Goal: Task Accomplishment & Management: Manage account settings

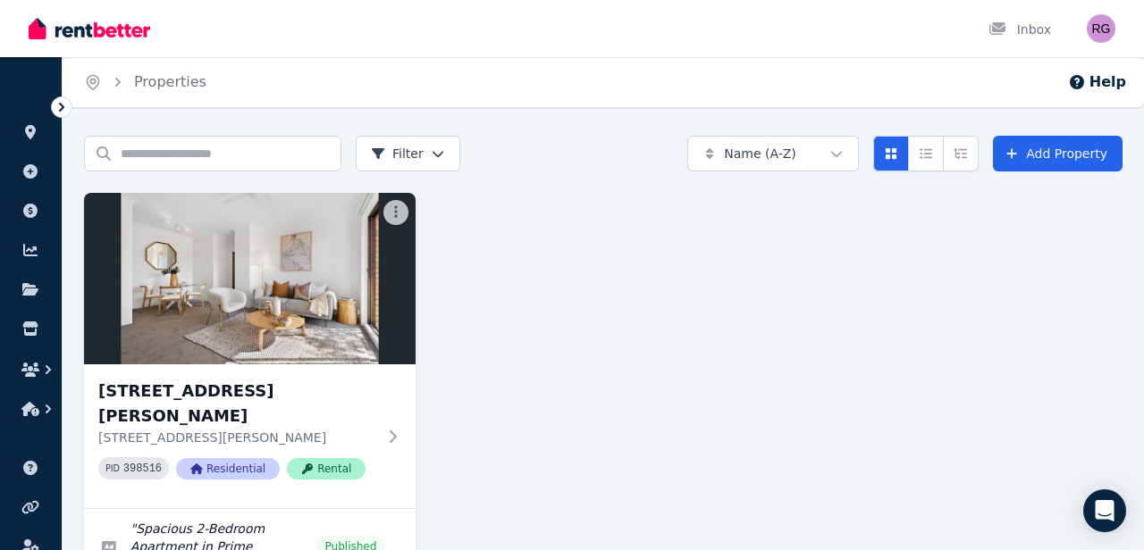
scroll to position [126, 0]
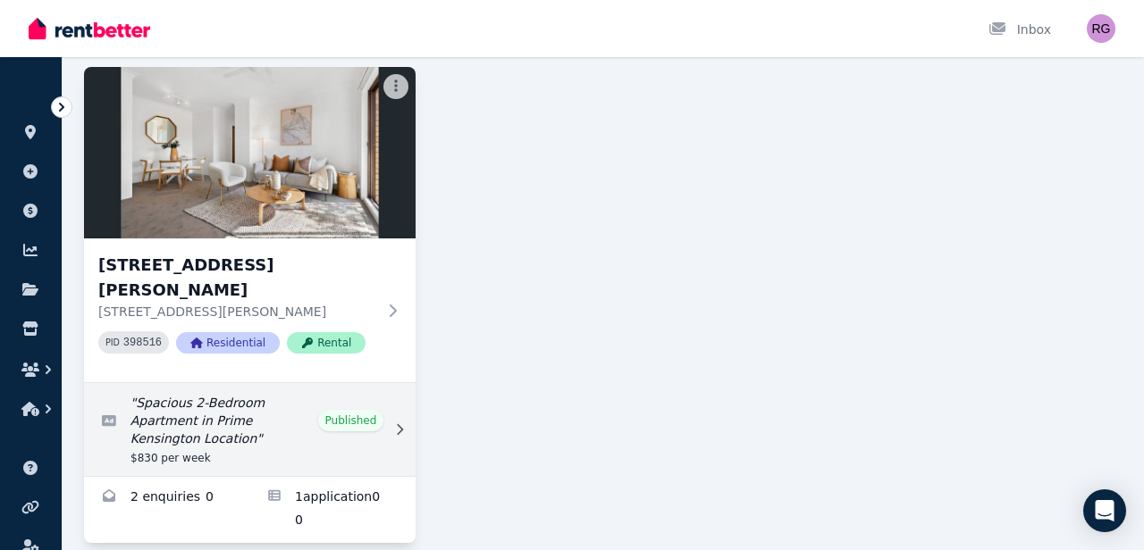
click at [354, 430] on link "Edit listing: Spacious 2-Bedroom Apartment in Prime Kensington Location" at bounding box center [249, 429] width 331 height 93
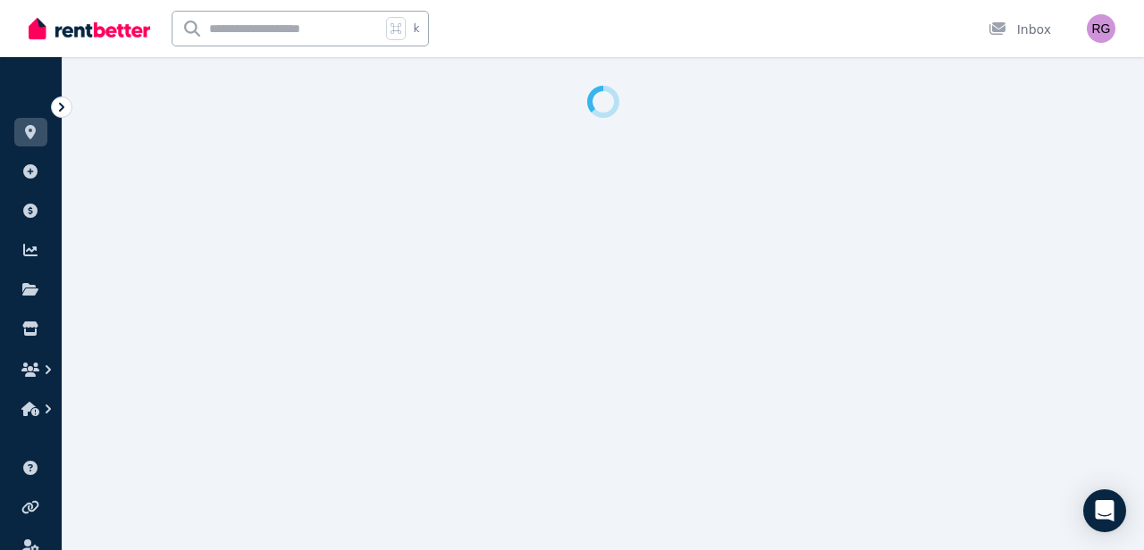
select select "**********"
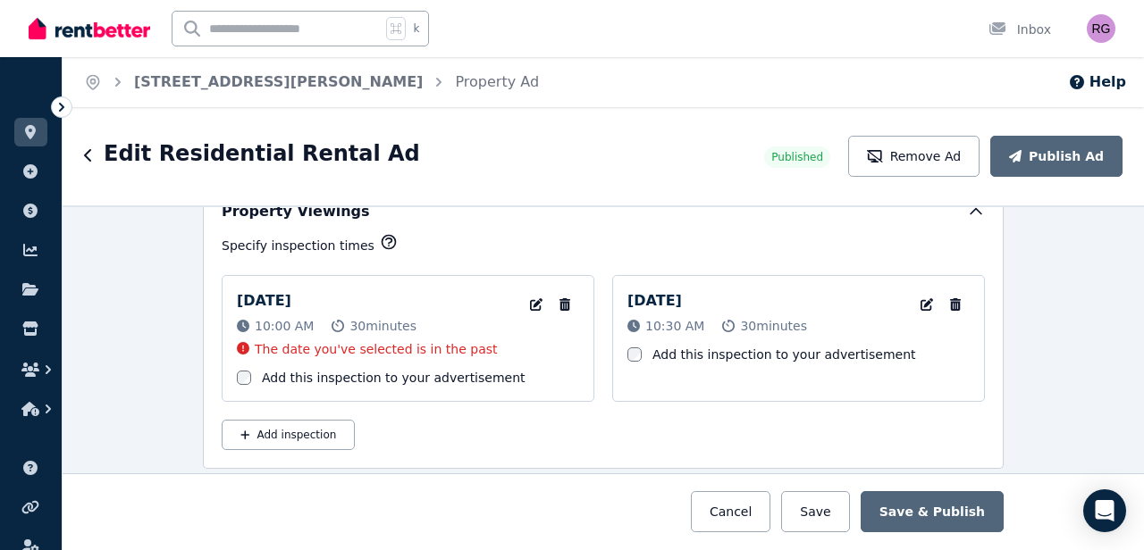
scroll to position [2785, 0]
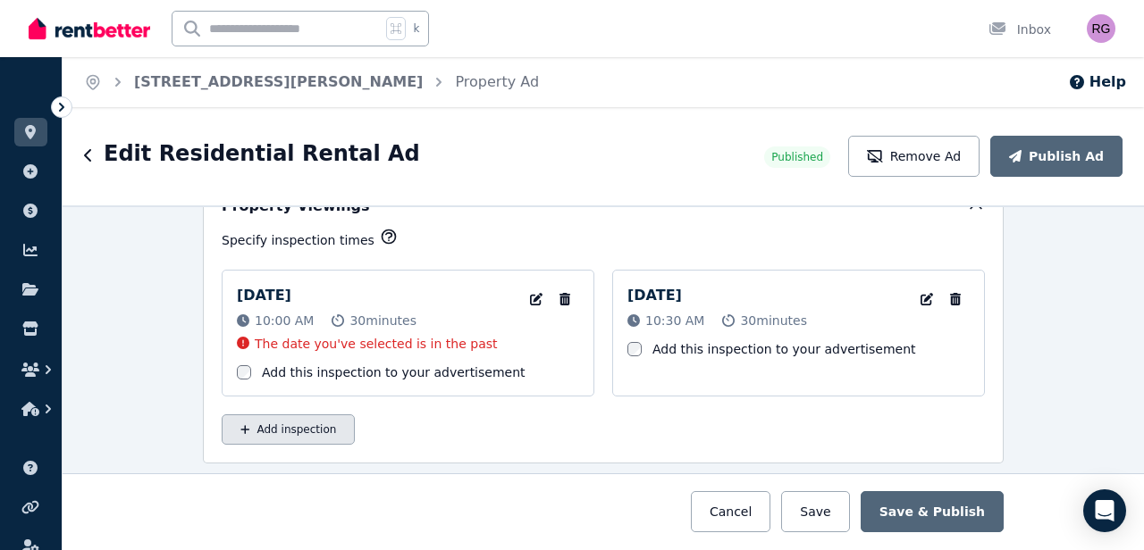
click at [281, 433] on button "Add inspection" at bounding box center [288, 430] width 133 height 30
select select "**"
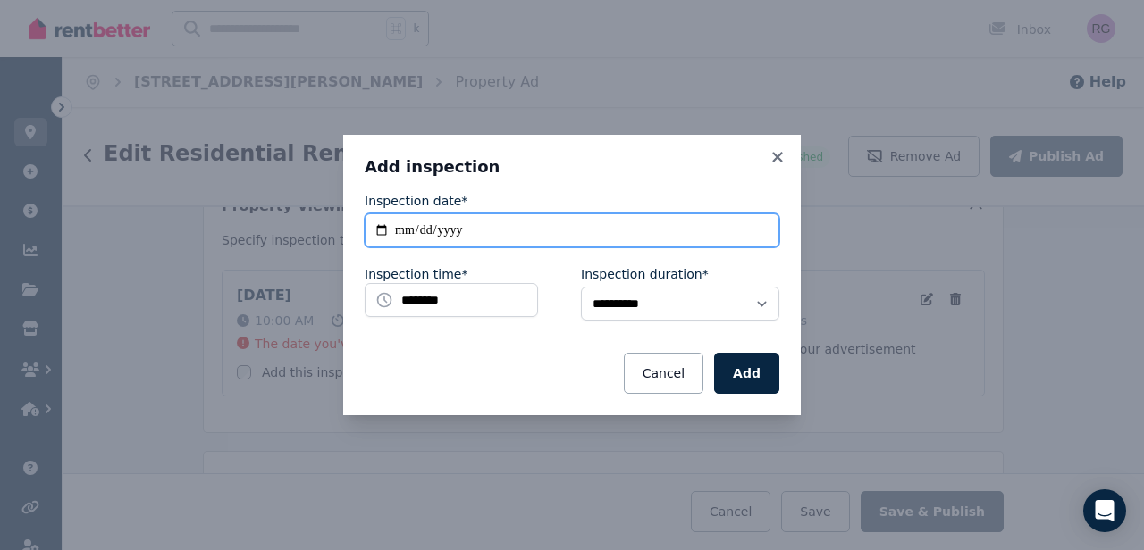
click at [404, 233] on input "**********" at bounding box center [572, 231] width 415 height 34
type input "**********"
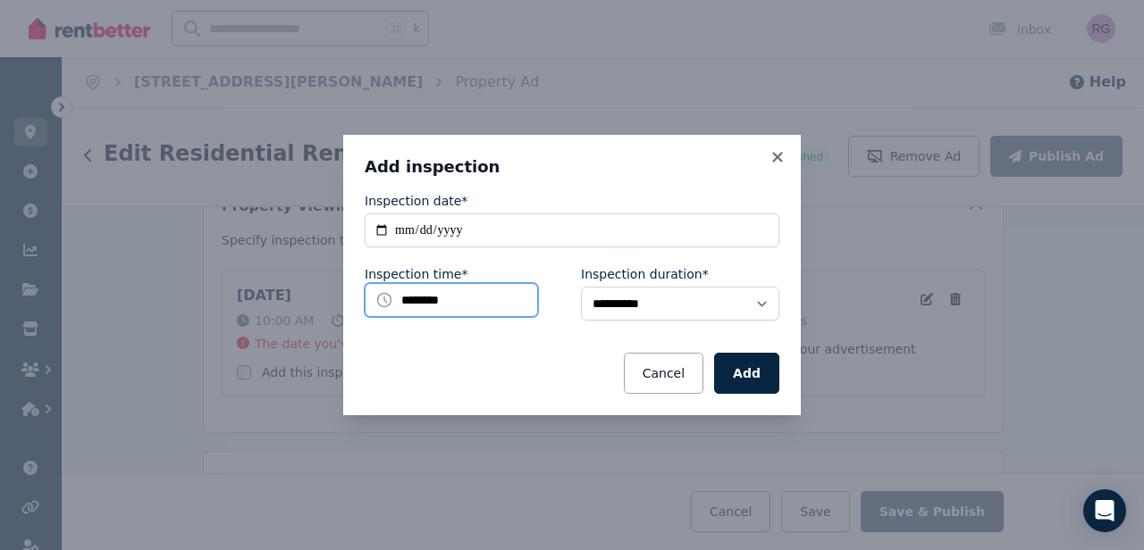
click at [449, 299] on input "********" at bounding box center [451, 300] width 173 height 34
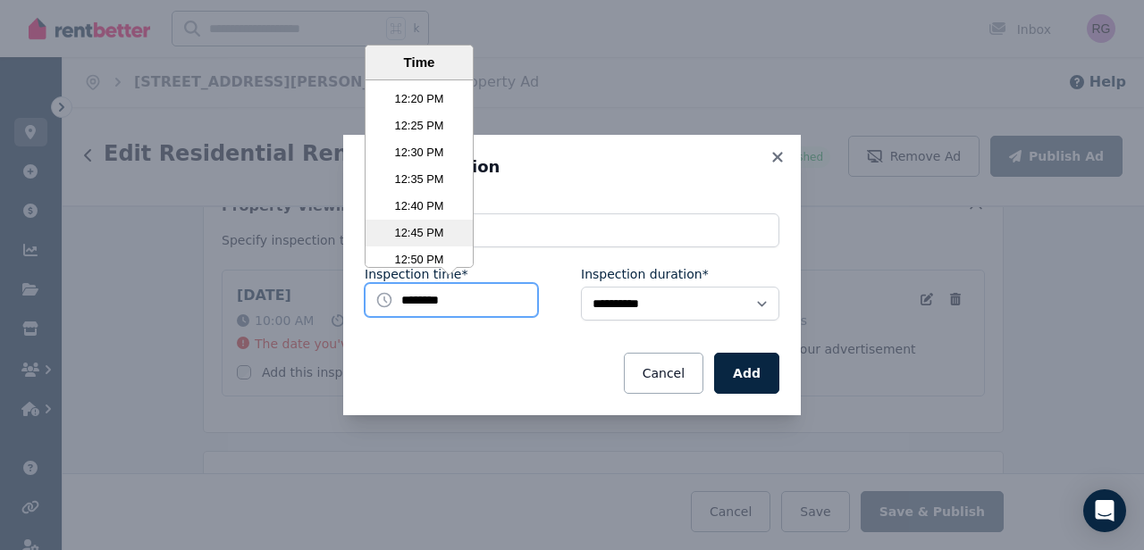
scroll to position [3962, 0]
click at [431, 227] on li "12:45 PM" at bounding box center [418, 232] width 107 height 27
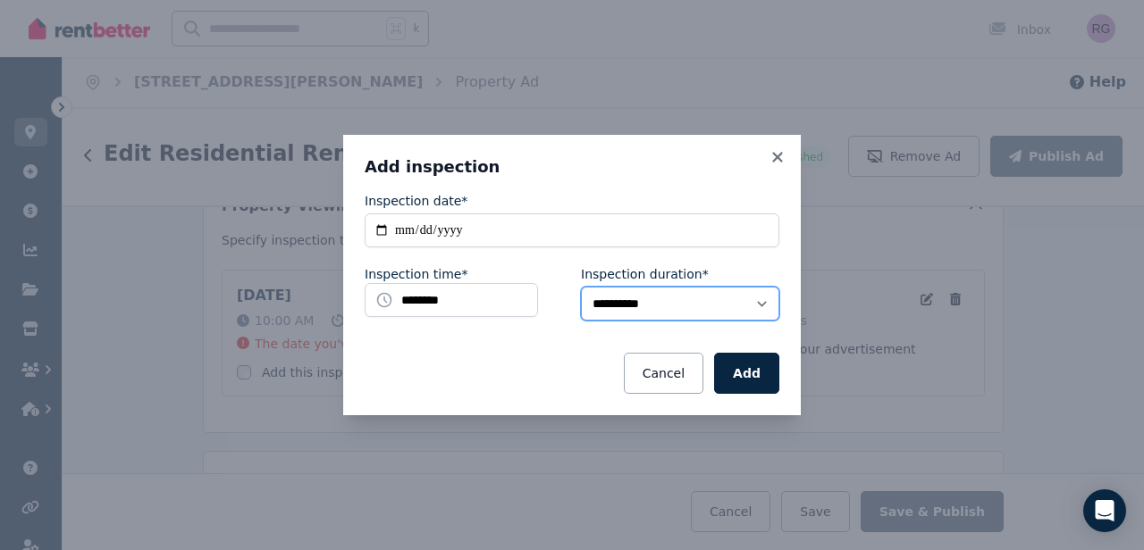
click at [619, 306] on select "**********" at bounding box center [680, 304] width 198 height 34
select select "**"
click at [563, 364] on div "Cancel Add" at bounding box center [572, 373] width 415 height 41
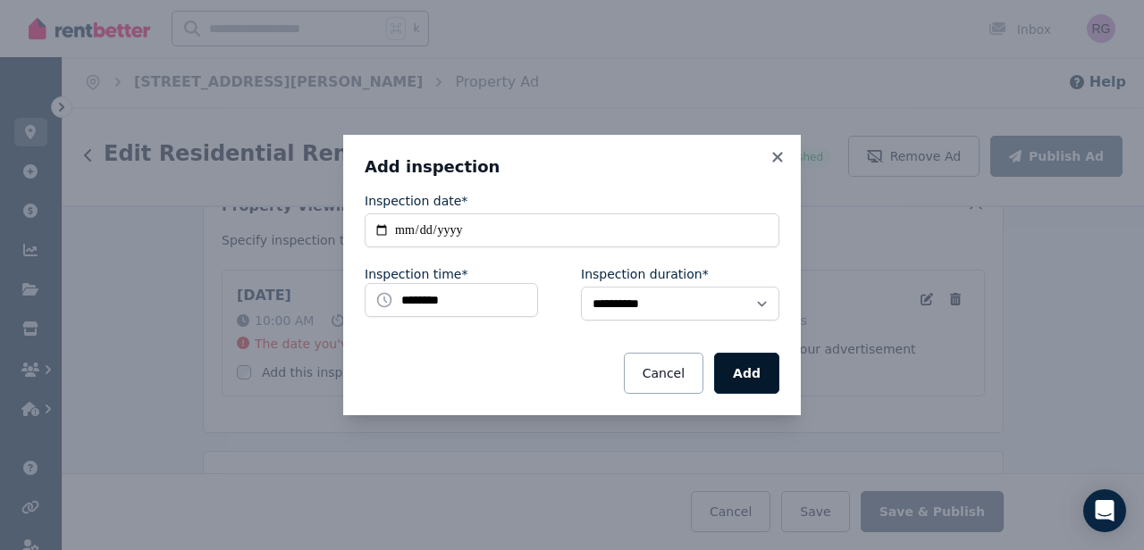
click at [745, 373] on button "Add" at bounding box center [746, 373] width 65 height 41
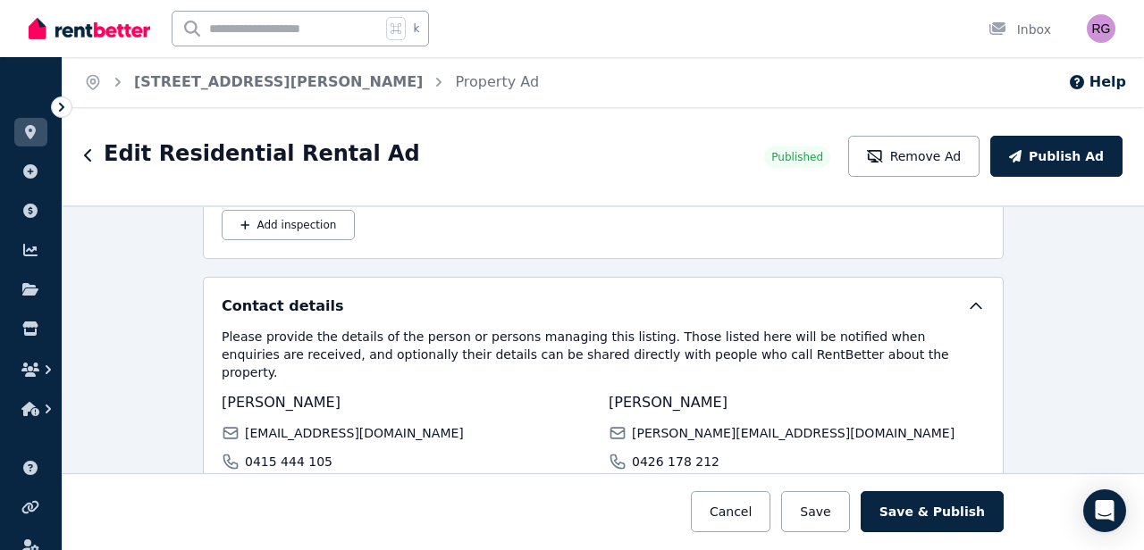
scroll to position [3125, 0]
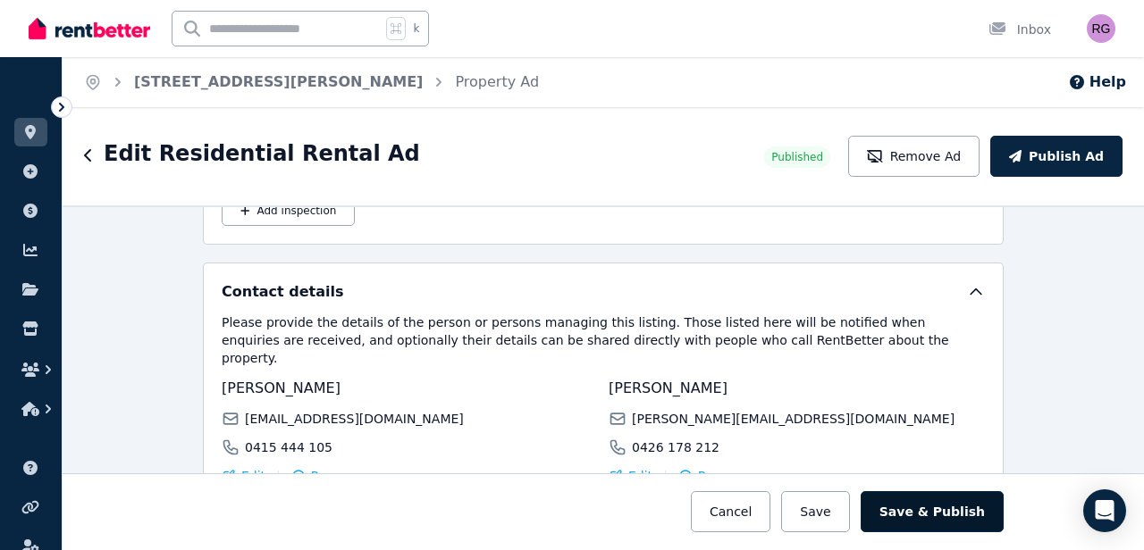
click at [902, 512] on button "Save & Publish" at bounding box center [931, 511] width 143 height 41
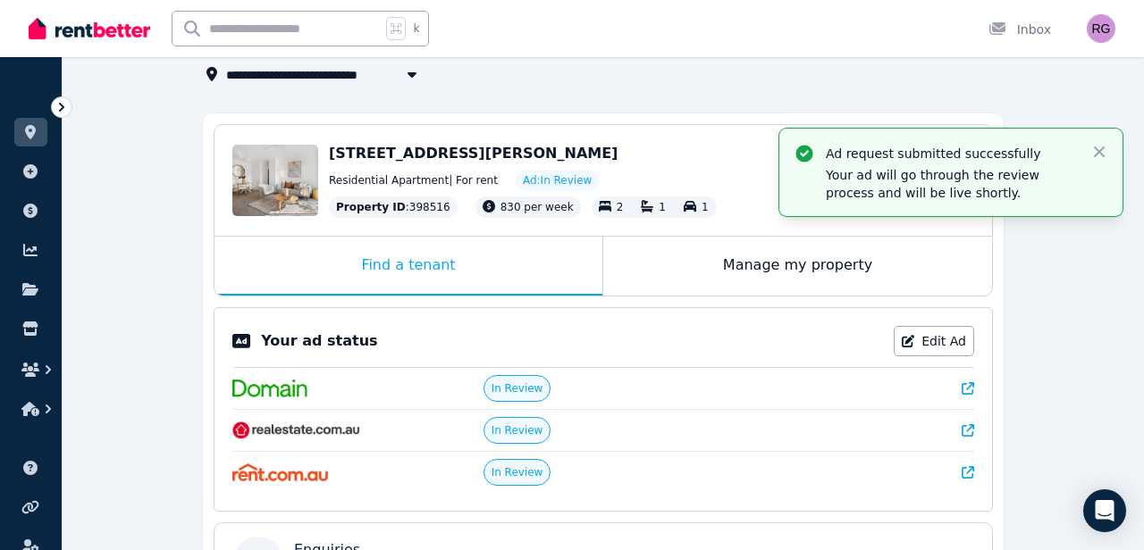
scroll to position [122, 0]
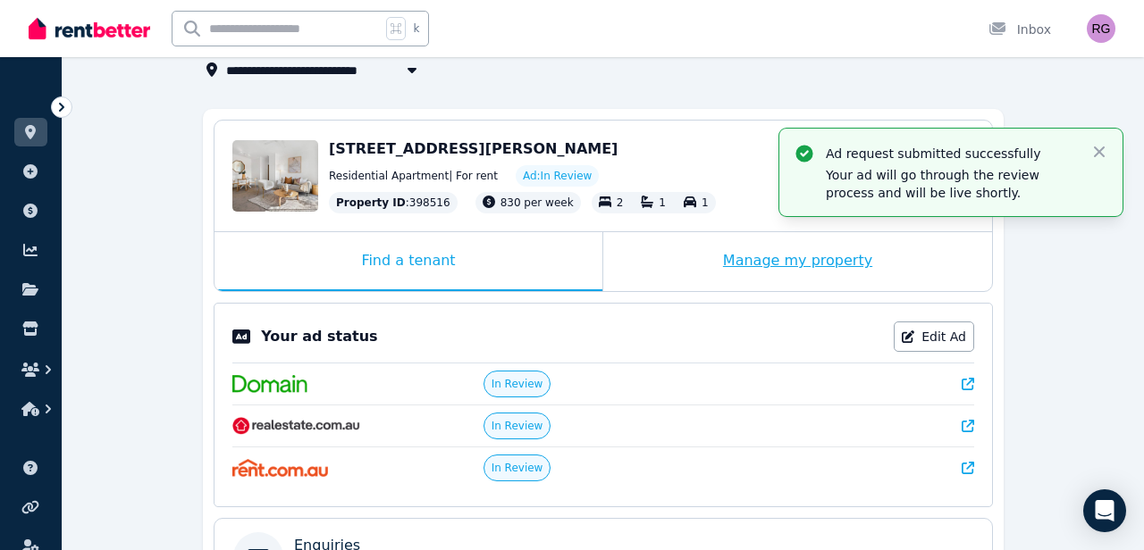
click at [765, 257] on div "Manage my property" at bounding box center [797, 261] width 389 height 59
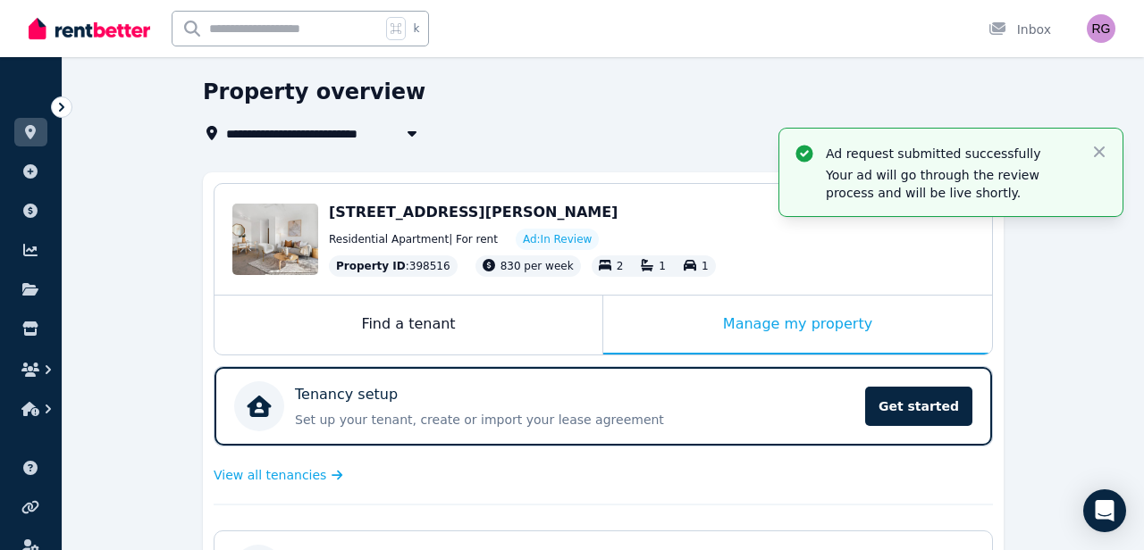
scroll to position [0, 0]
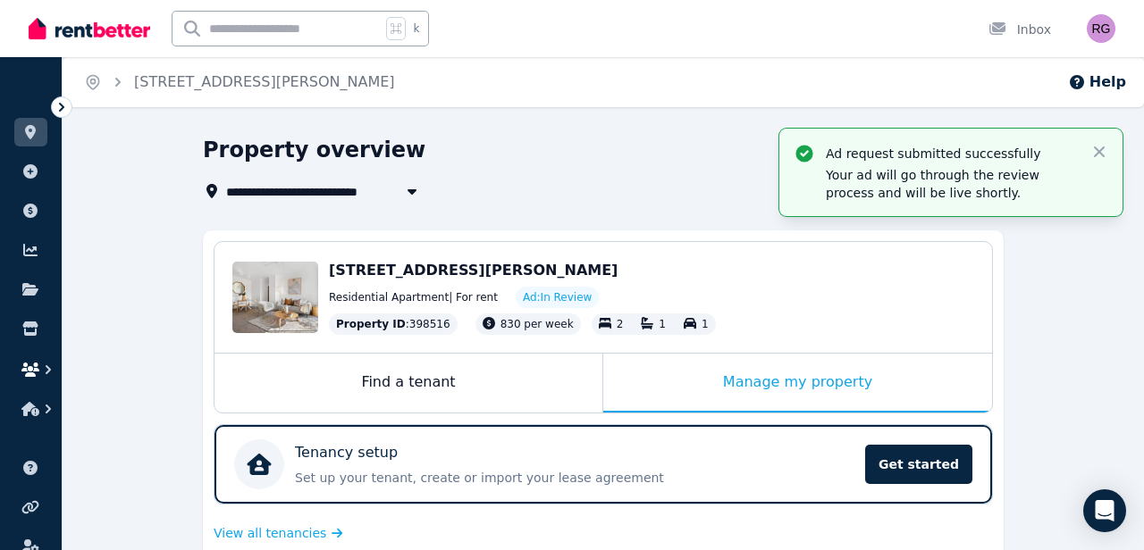
click at [34, 371] on icon "button" at bounding box center [30, 370] width 18 height 14
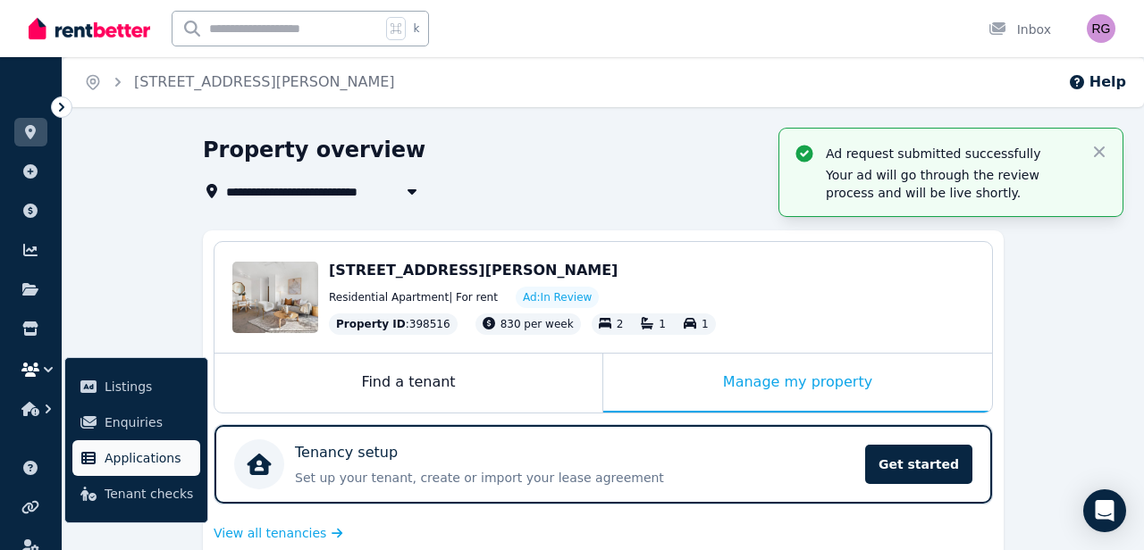
click at [112, 445] on link "Applications" at bounding box center [136, 458] width 128 height 36
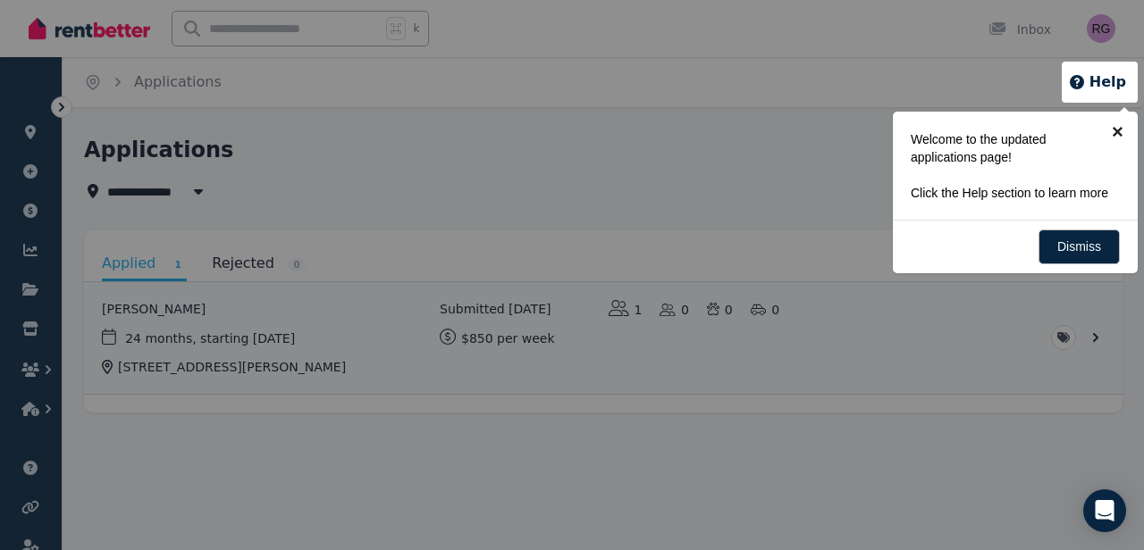
click at [1114, 128] on link "×" at bounding box center [1117, 132] width 40 height 40
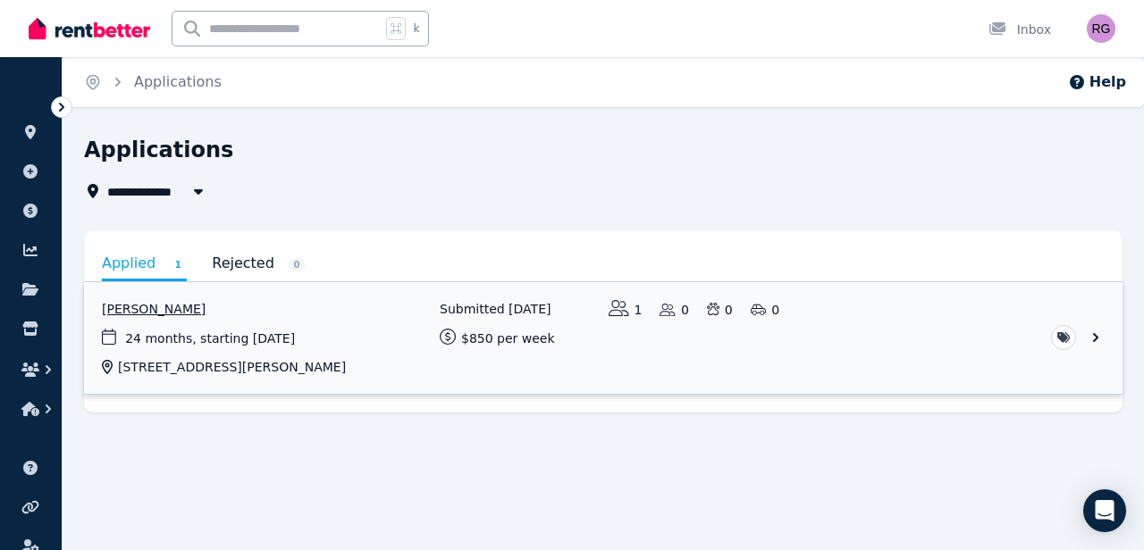
click at [944, 343] on link "View application: Tom Morelly" at bounding box center [603, 338] width 1038 height 112
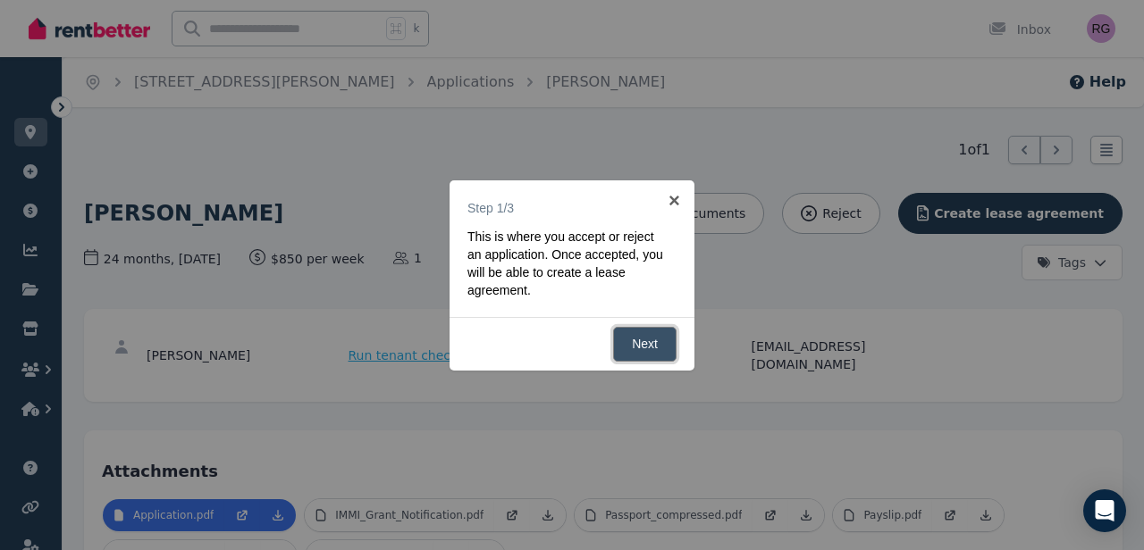
click at [635, 345] on link "Next" at bounding box center [644, 344] width 63 height 35
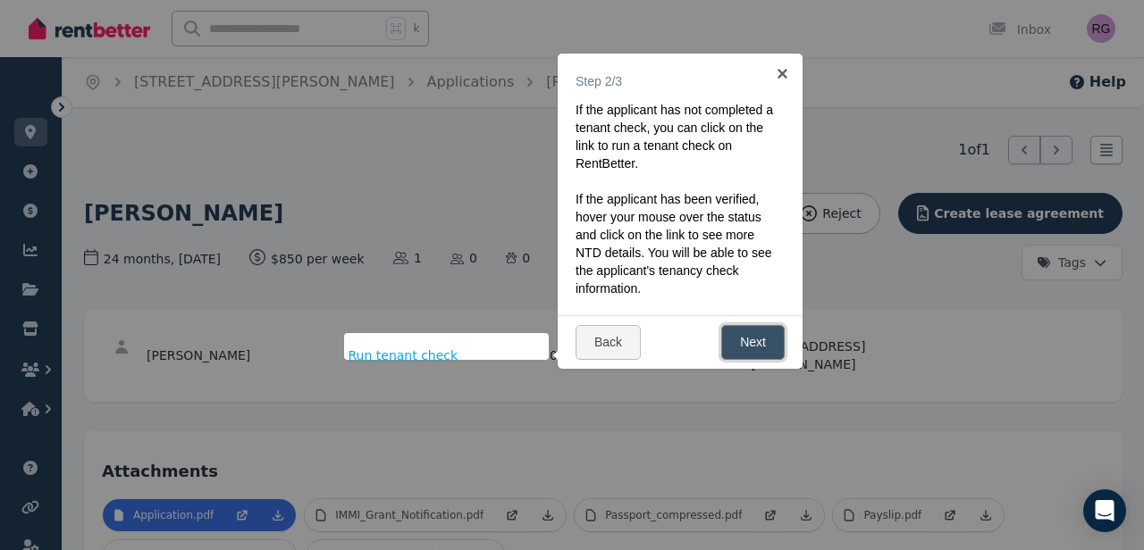
click at [757, 326] on link "Next" at bounding box center [752, 342] width 63 height 35
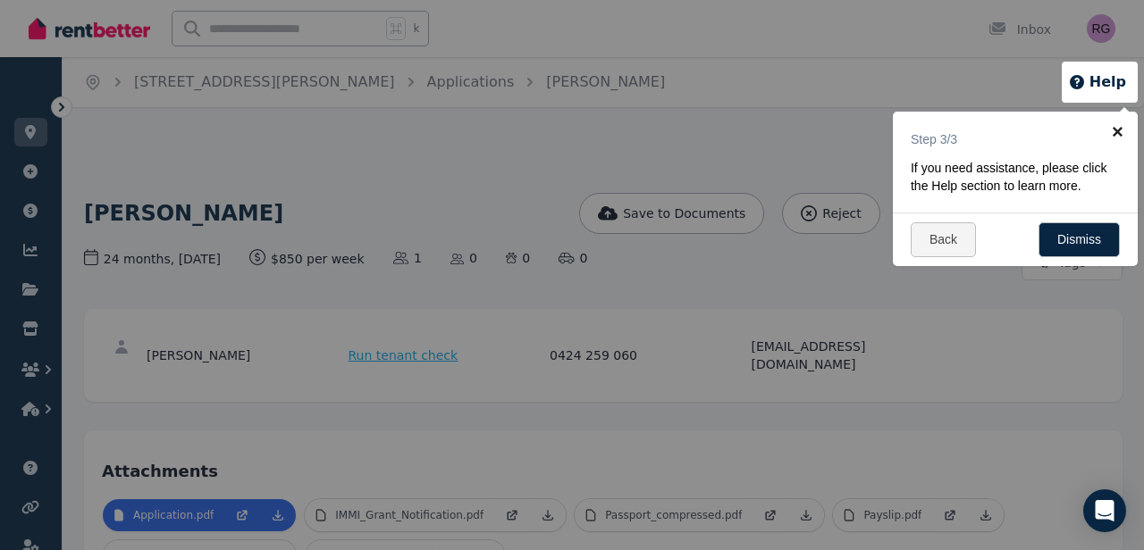
click at [1116, 136] on link "×" at bounding box center [1117, 132] width 40 height 40
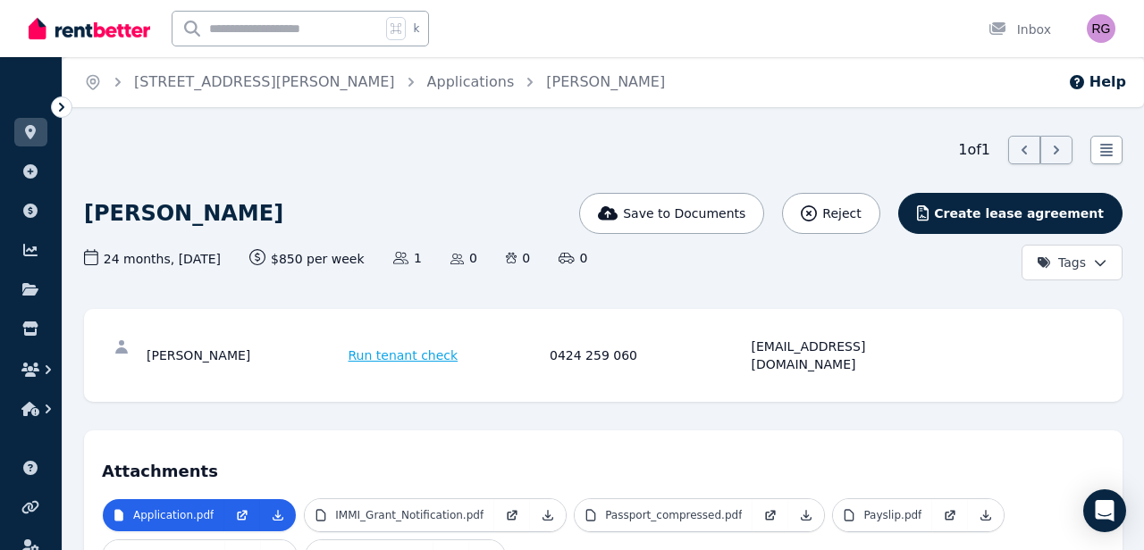
click at [373, 348] on span "Run tenant check" at bounding box center [403, 356] width 110 height 18
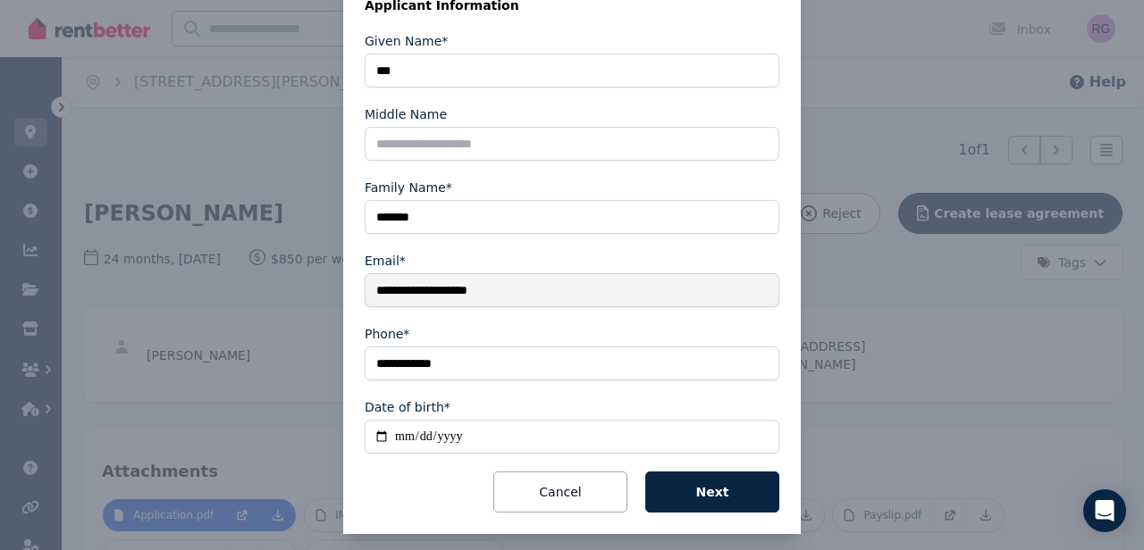
scroll to position [332, 0]
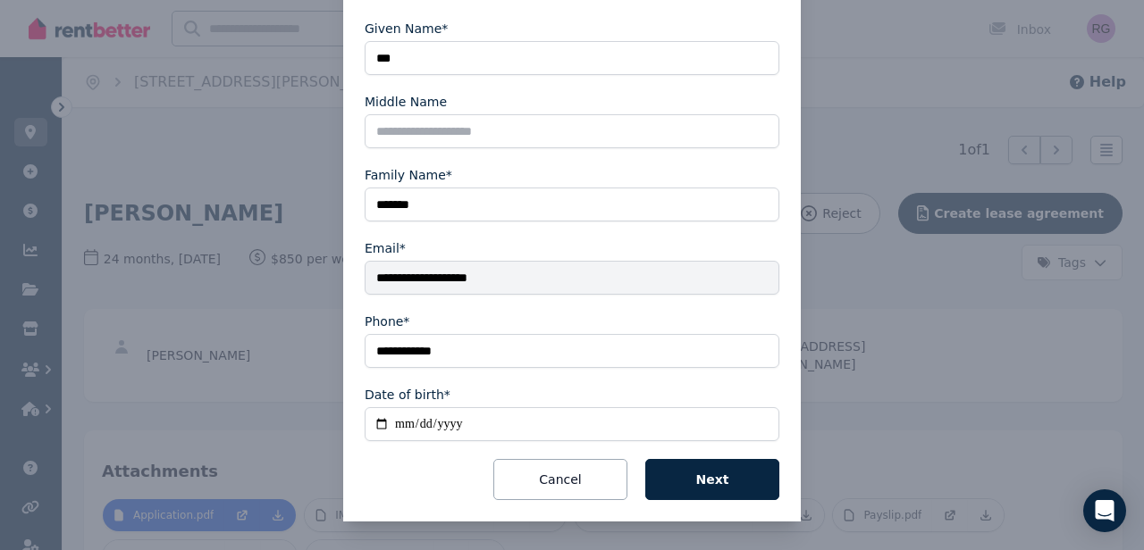
click at [300, 154] on div "**********" at bounding box center [572, 109] width 1144 height 883
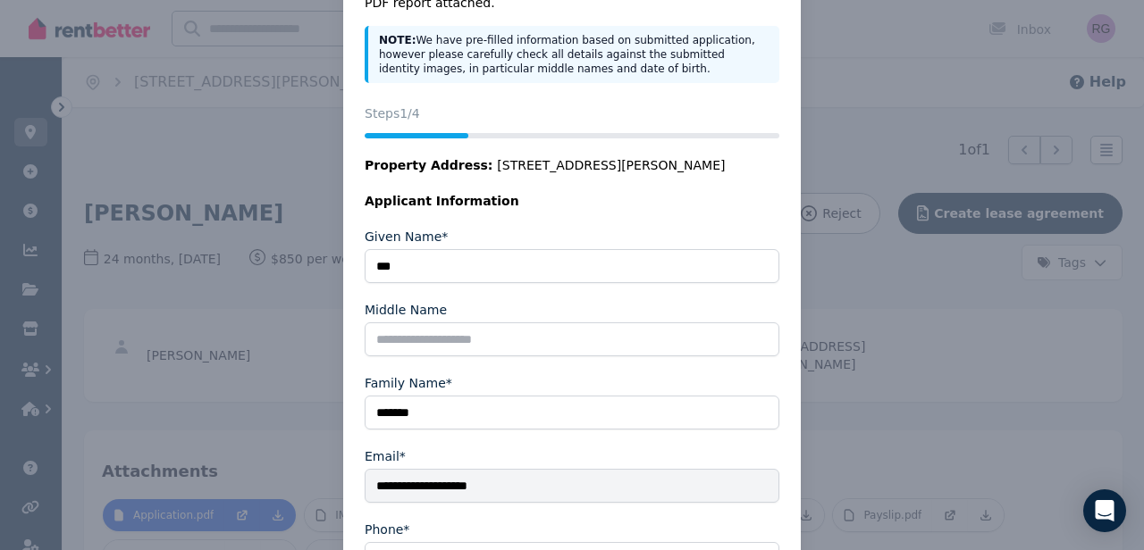
scroll to position [0, 0]
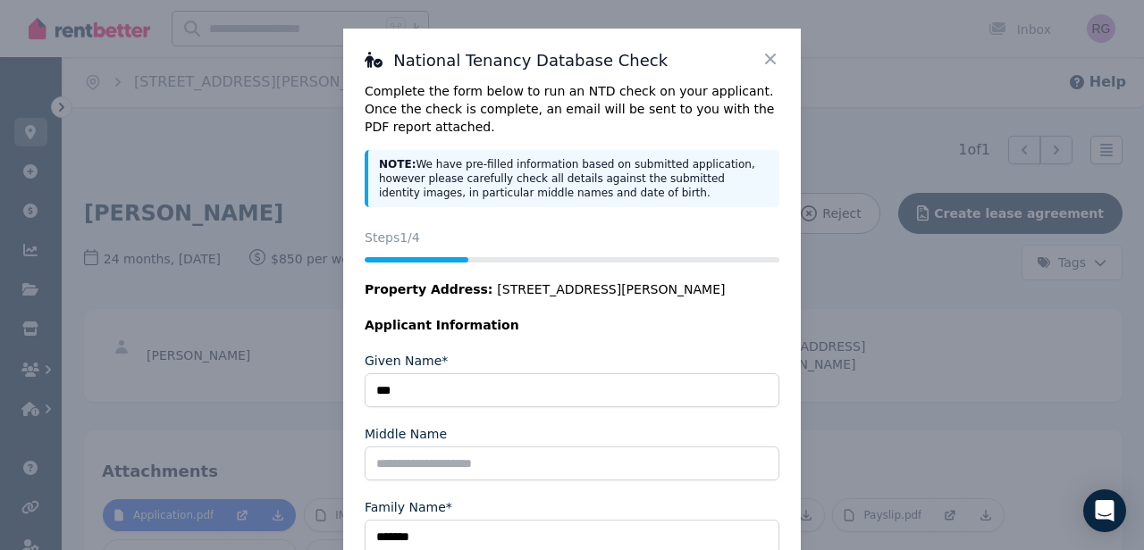
click at [767, 62] on icon at bounding box center [770, 59] width 11 height 11
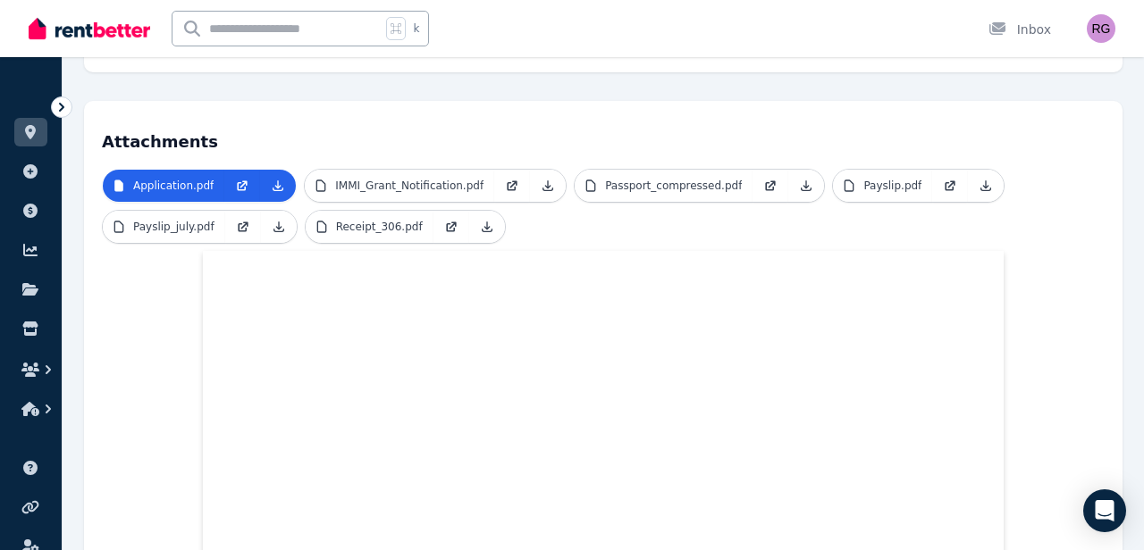
scroll to position [294, 0]
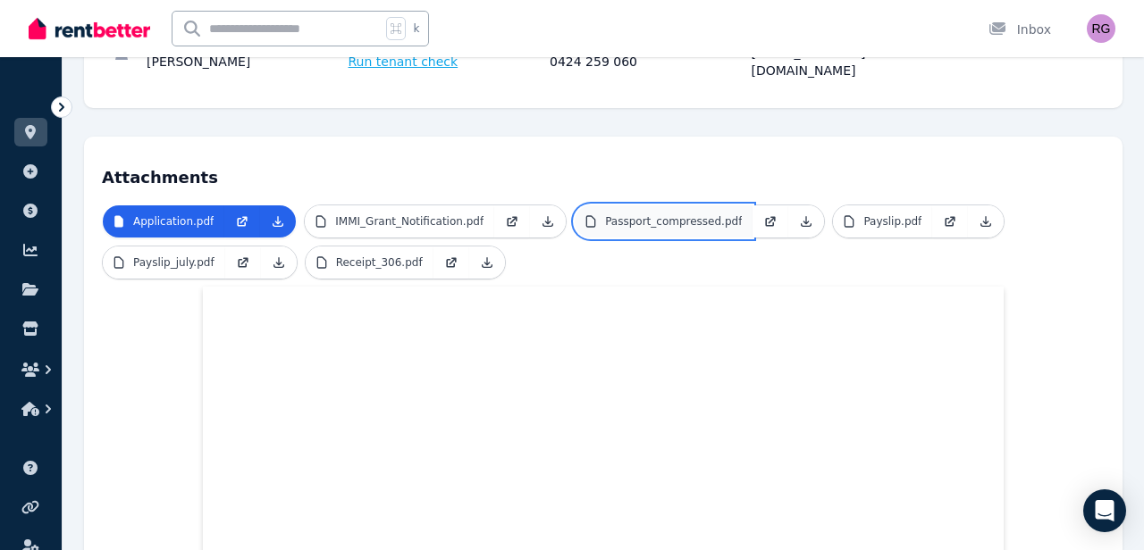
click at [642, 214] on p "Passport_compressed.pdf" at bounding box center [673, 221] width 137 height 14
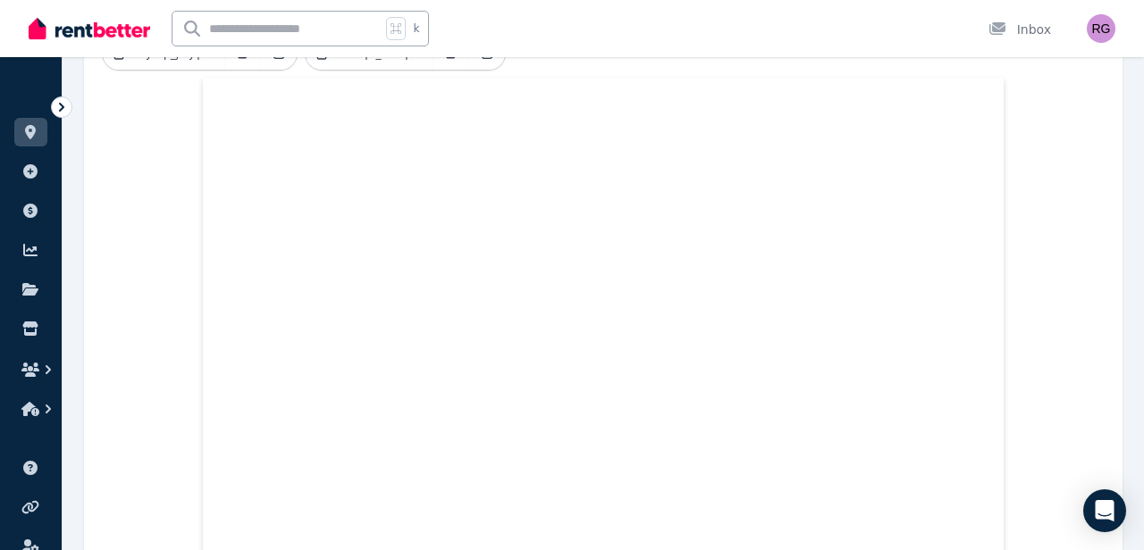
scroll to position [0, 0]
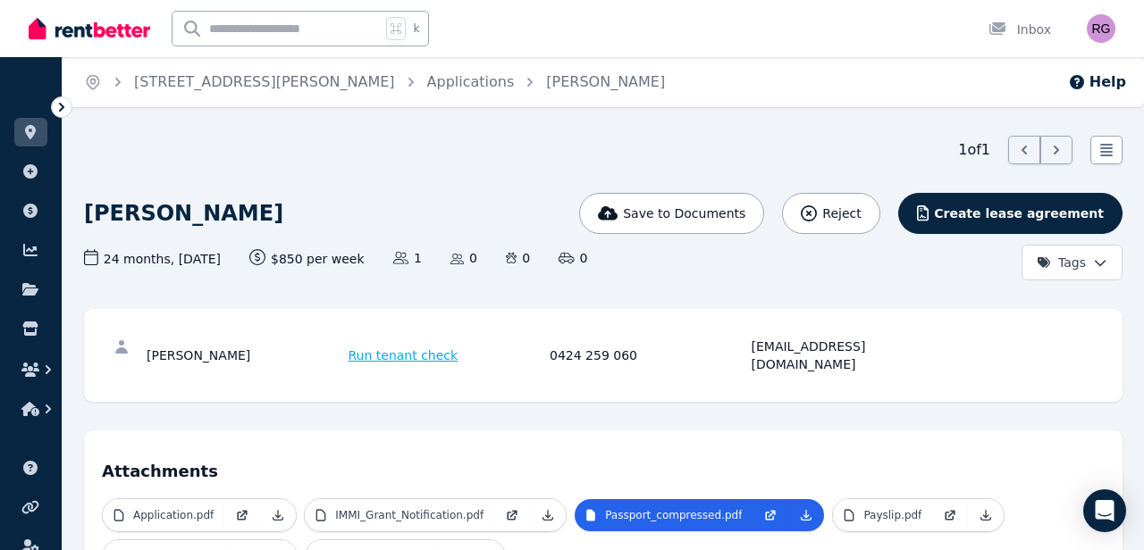
click at [195, 336] on div "Tom Morelly Run tenant check 0424 259 060 tommorelly@gmail.com" at bounding box center [603, 355] width 1002 height 57
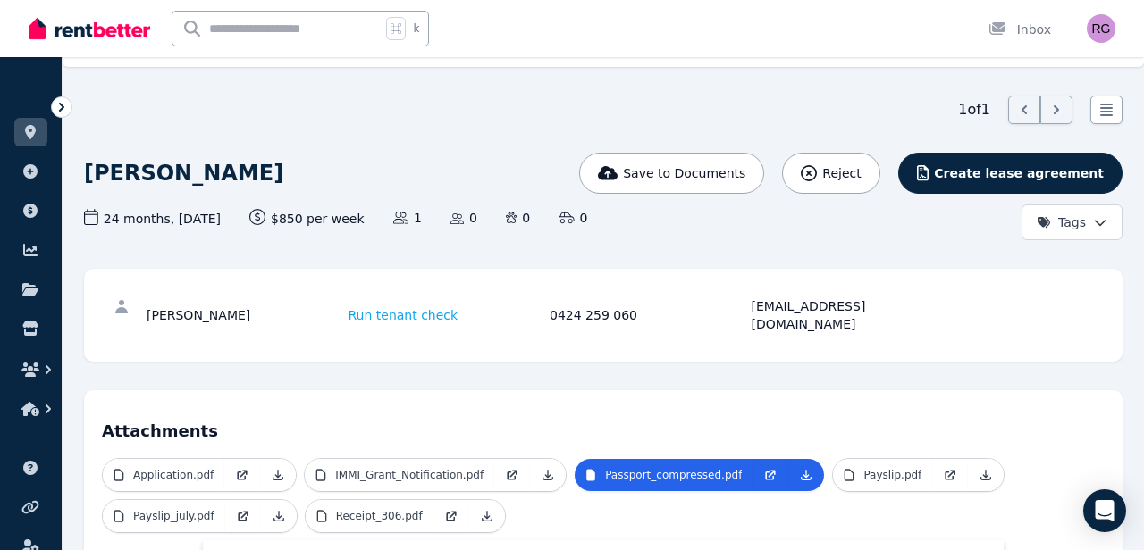
scroll to position [92, 0]
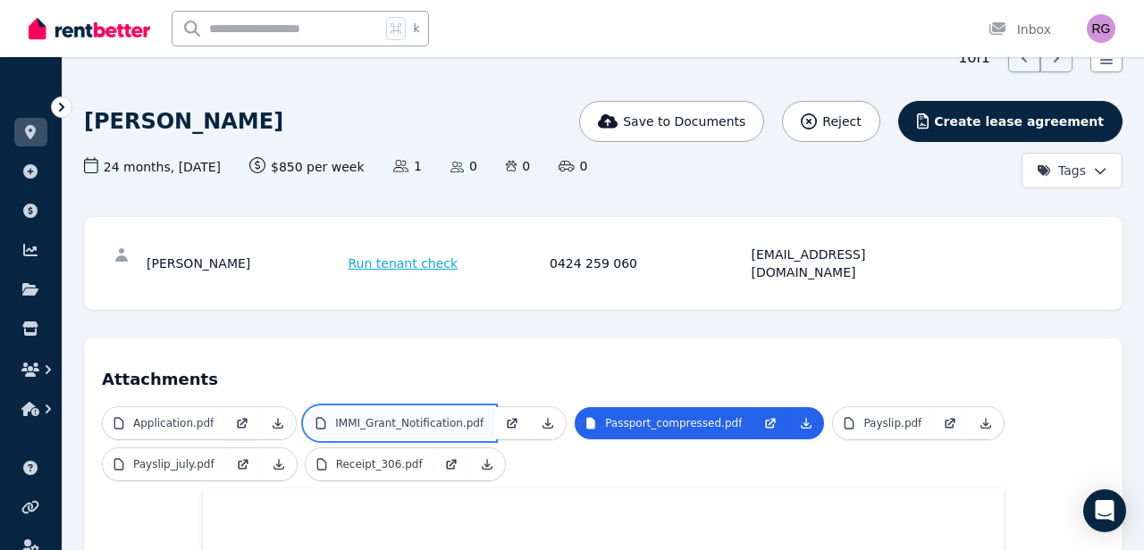
click at [375, 407] on link "IMMI_Grant_Notification.pdf" at bounding box center [399, 423] width 189 height 32
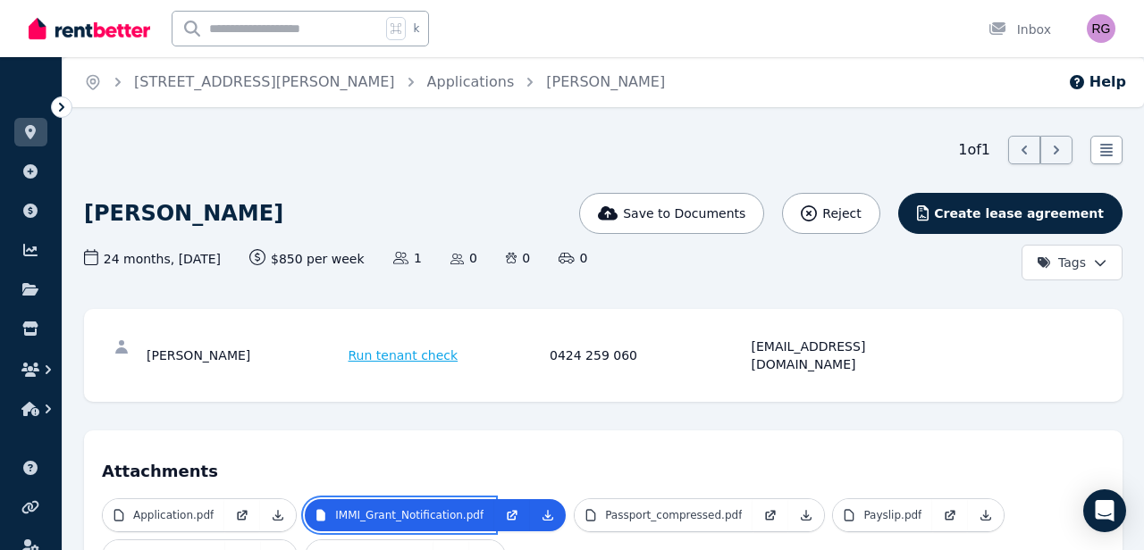
scroll to position [134, 0]
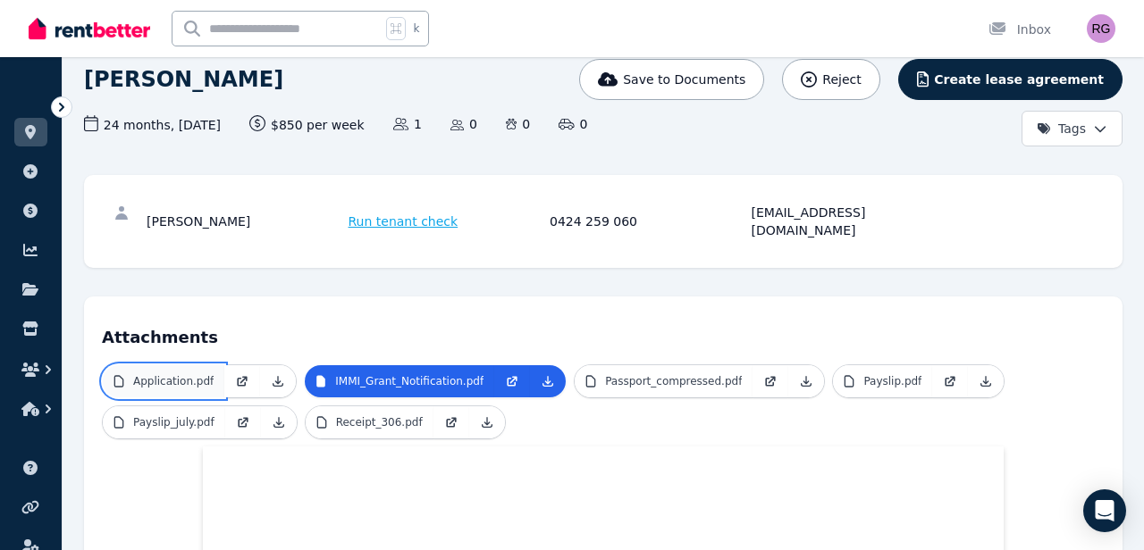
click at [192, 365] on link "Application.pdf" at bounding box center [164, 381] width 122 height 32
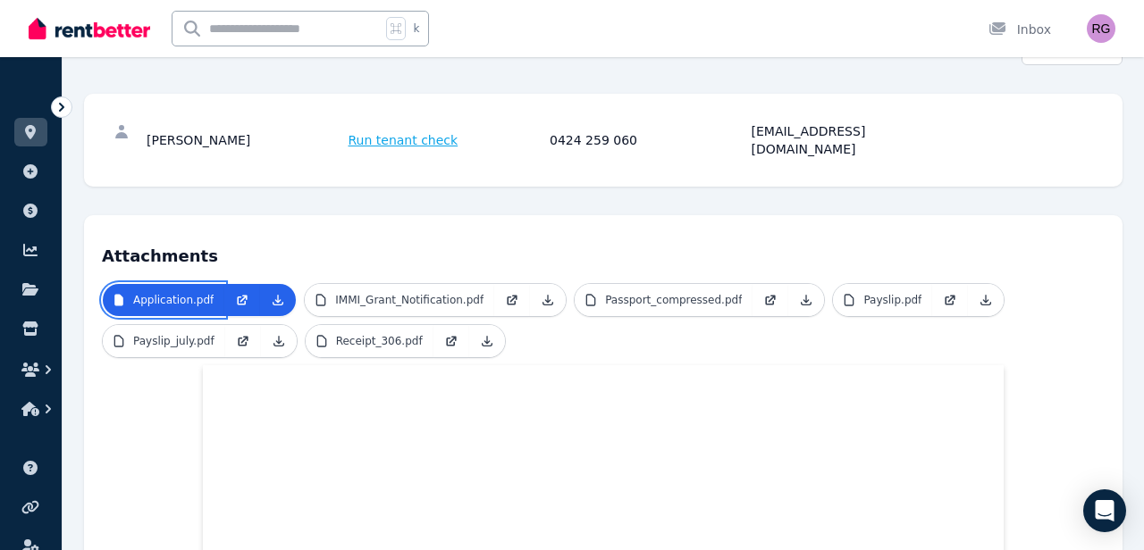
scroll to position [115, 0]
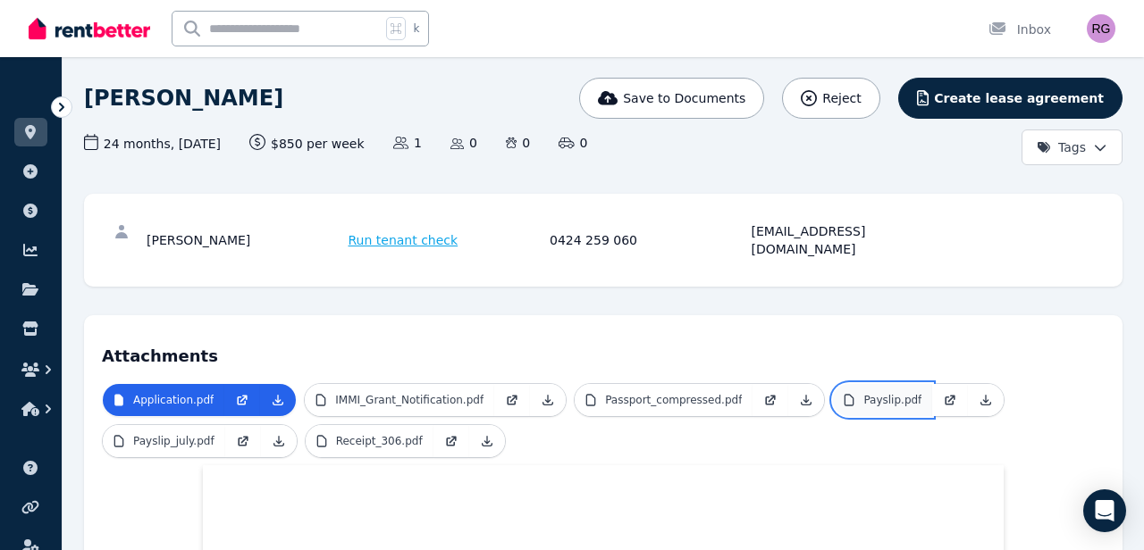
click at [863, 393] on p "Payslip.pdf" at bounding box center [892, 400] width 58 height 14
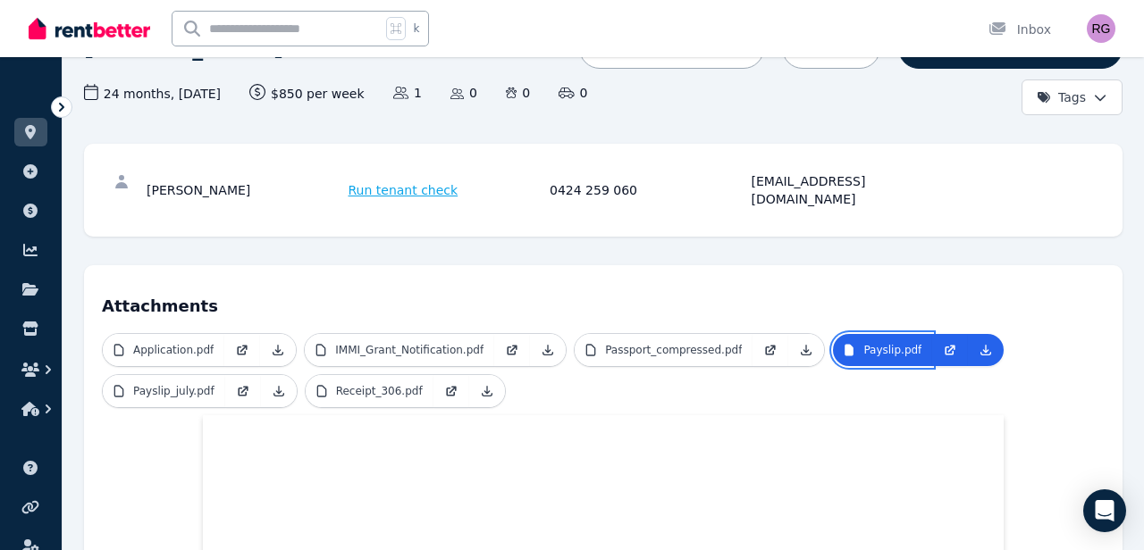
scroll to position [129, 0]
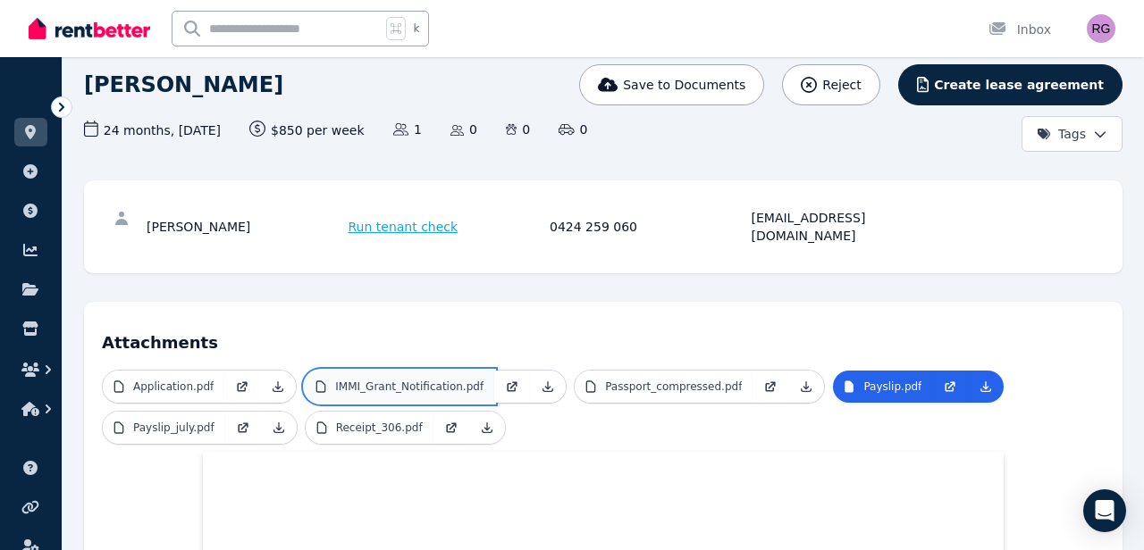
click at [403, 380] on p "IMMI_Grant_Notification.pdf" at bounding box center [409, 387] width 148 height 14
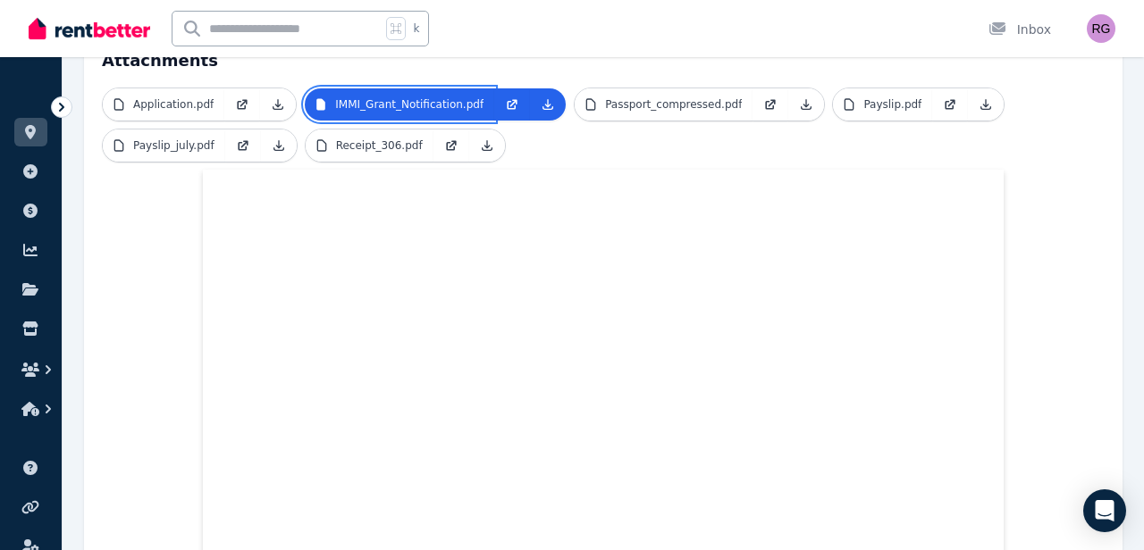
scroll to position [0, 0]
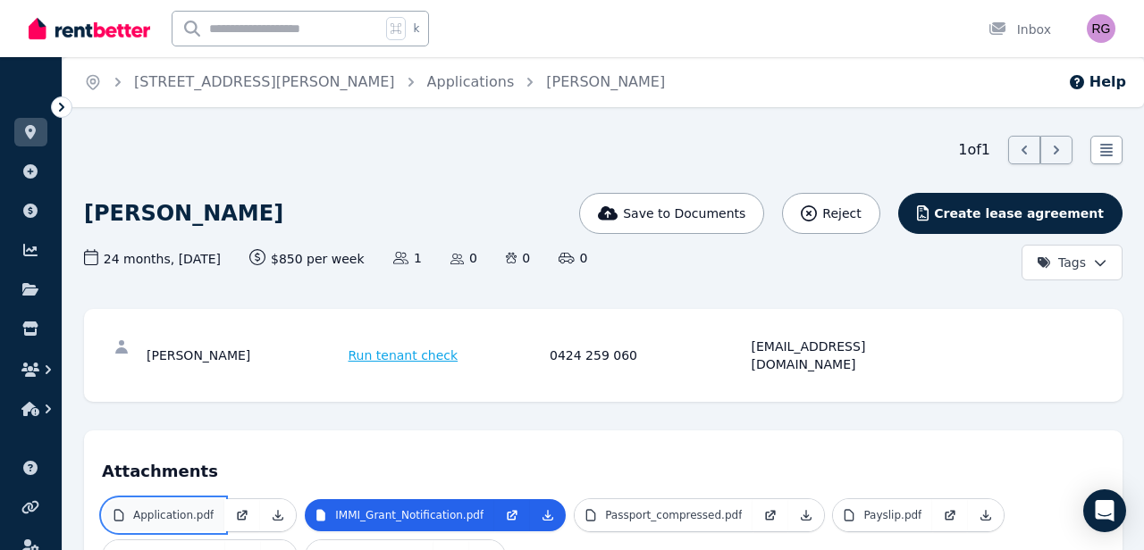
click at [159, 508] on p "Application.pdf" at bounding box center [173, 515] width 80 height 14
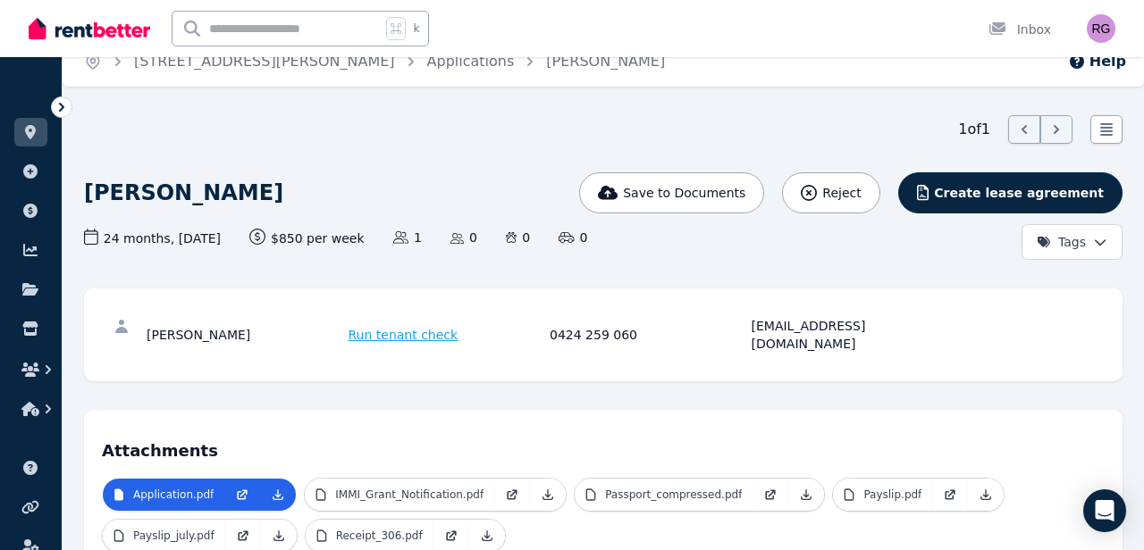
scroll to position [24, 0]
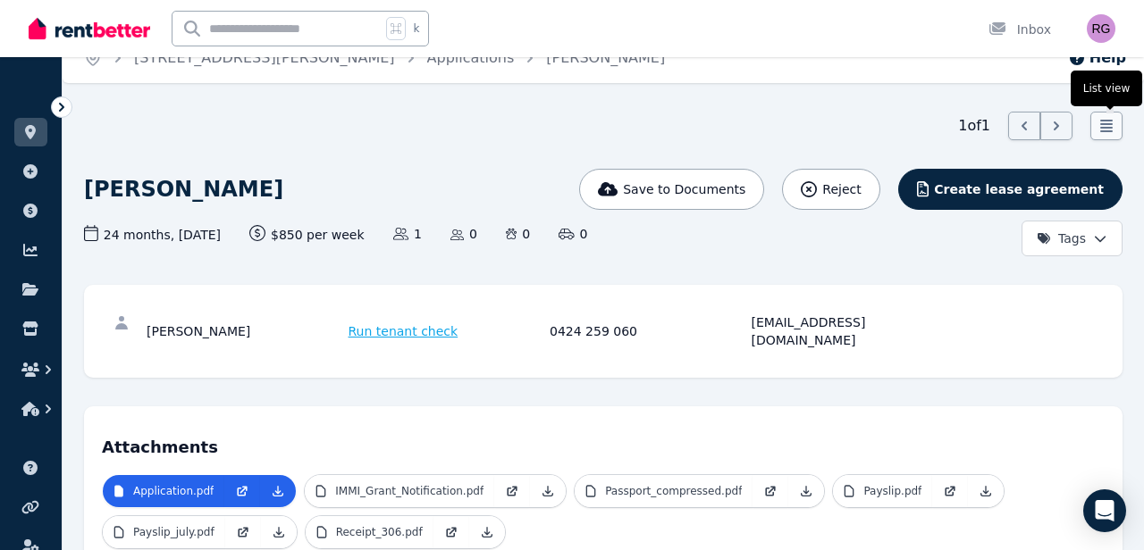
click at [1110, 121] on icon at bounding box center [1106, 126] width 13 height 13
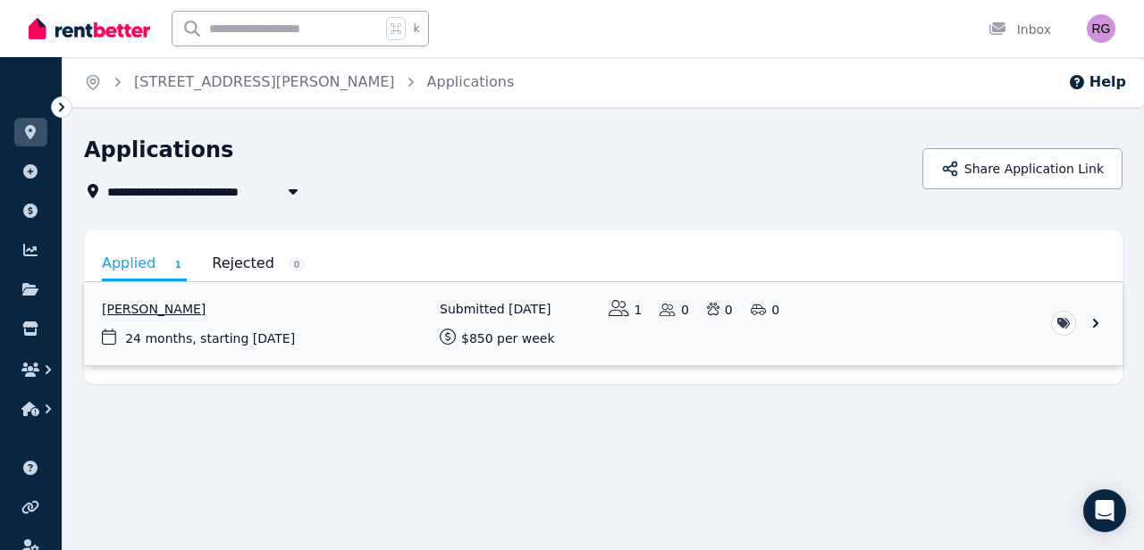
click at [935, 338] on link "View application: Tom Morelly" at bounding box center [603, 323] width 1038 height 83
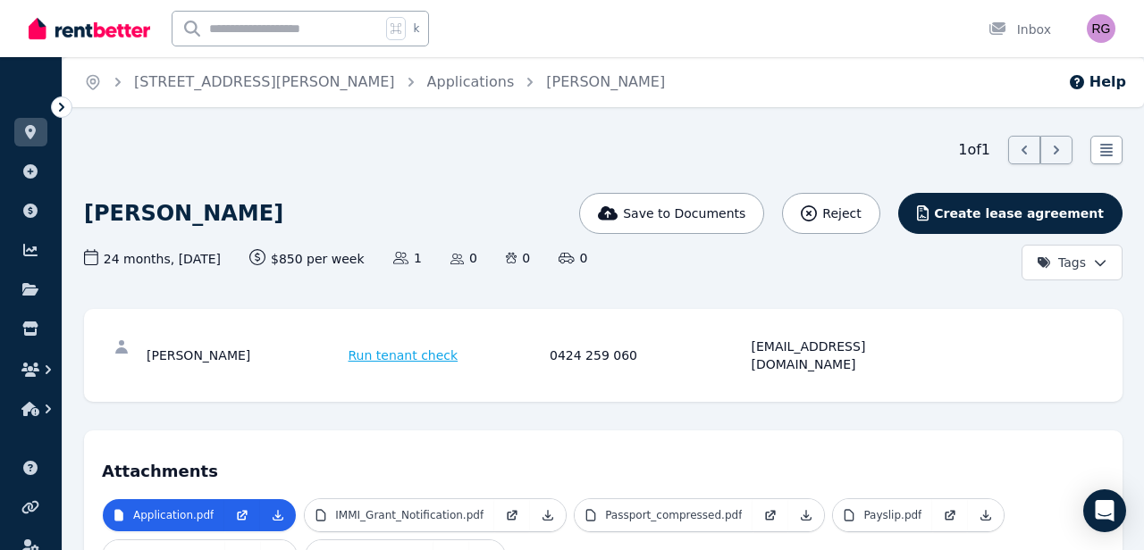
click at [192, 348] on div "Tom Morelly" at bounding box center [245, 356] width 197 height 36
click at [716, 376] on div "Tom Morelly Run tenant check 0424 259 060 tommorelly@gmail.com" at bounding box center [603, 355] width 1038 height 93
click at [63, 110] on icon at bounding box center [62, 107] width 18 height 18
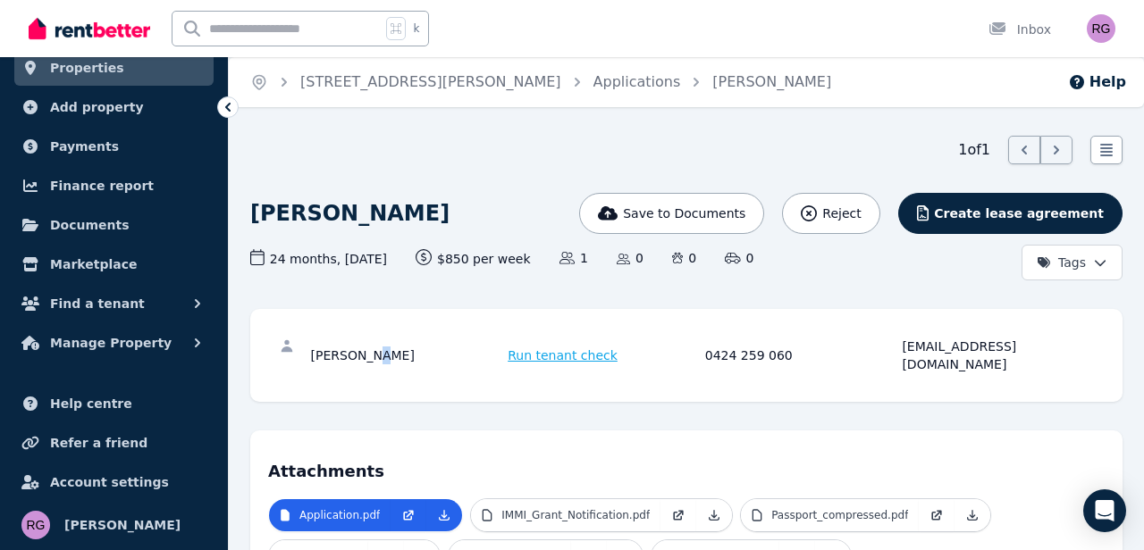
click at [373, 342] on div "Tom Morelly" at bounding box center [407, 356] width 192 height 36
drag, startPoint x: 901, startPoint y: 340, endPoint x: 1043, endPoint y: 342, distance: 142.1
click at [1043, 342] on div "Tom Morelly Run tenant check 0424 259 060 tommorelly@gmail.com" at bounding box center [702, 356] width 783 height 36
click at [1040, 338] on div "tommorelly@gmail.com" at bounding box center [997, 356] width 192 height 36
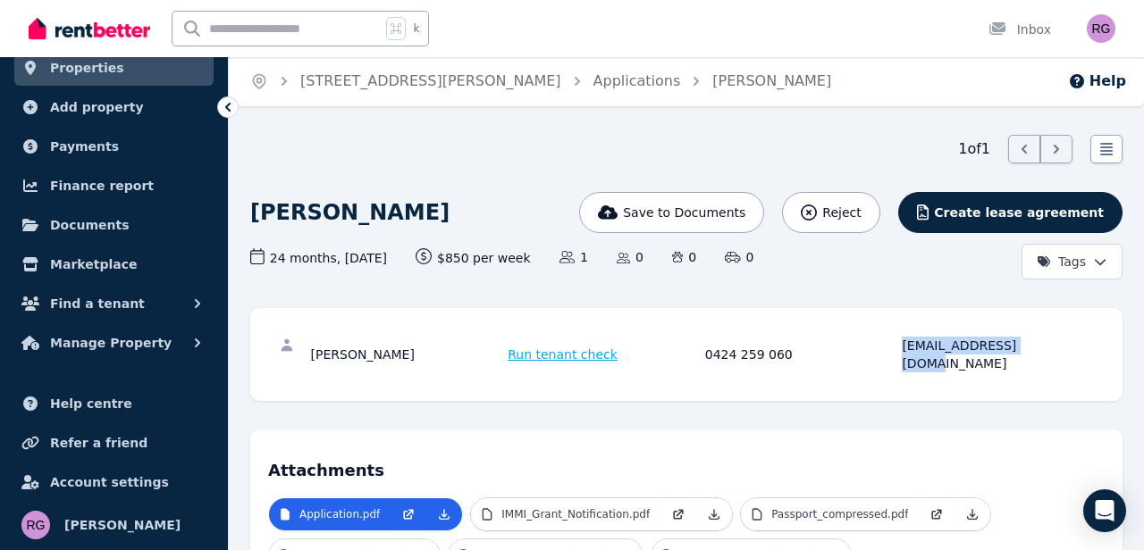
drag, startPoint x: 1041, startPoint y: 340, endPoint x: 901, endPoint y: 351, distance: 140.7
click at [901, 351] on div "Tom Morelly Run tenant check 0424 259 060 tommorelly@gmail.com" at bounding box center [702, 355] width 783 height 36
